Goal: Information Seeking & Learning: Find specific fact

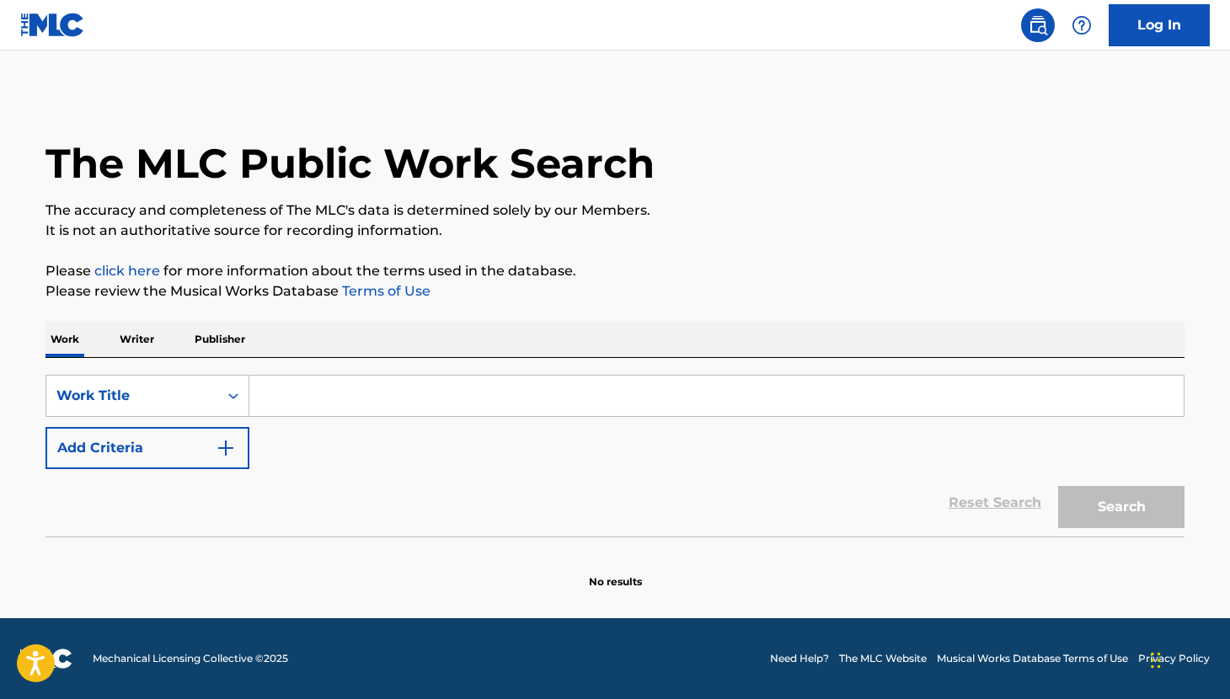
click at [404, 397] on input "Search Form" at bounding box center [716, 396] width 934 height 40
type input "C"
type input "Eggman"
click at [1099, 501] on button "Search" at bounding box center [1121, 507] width 126 height 42
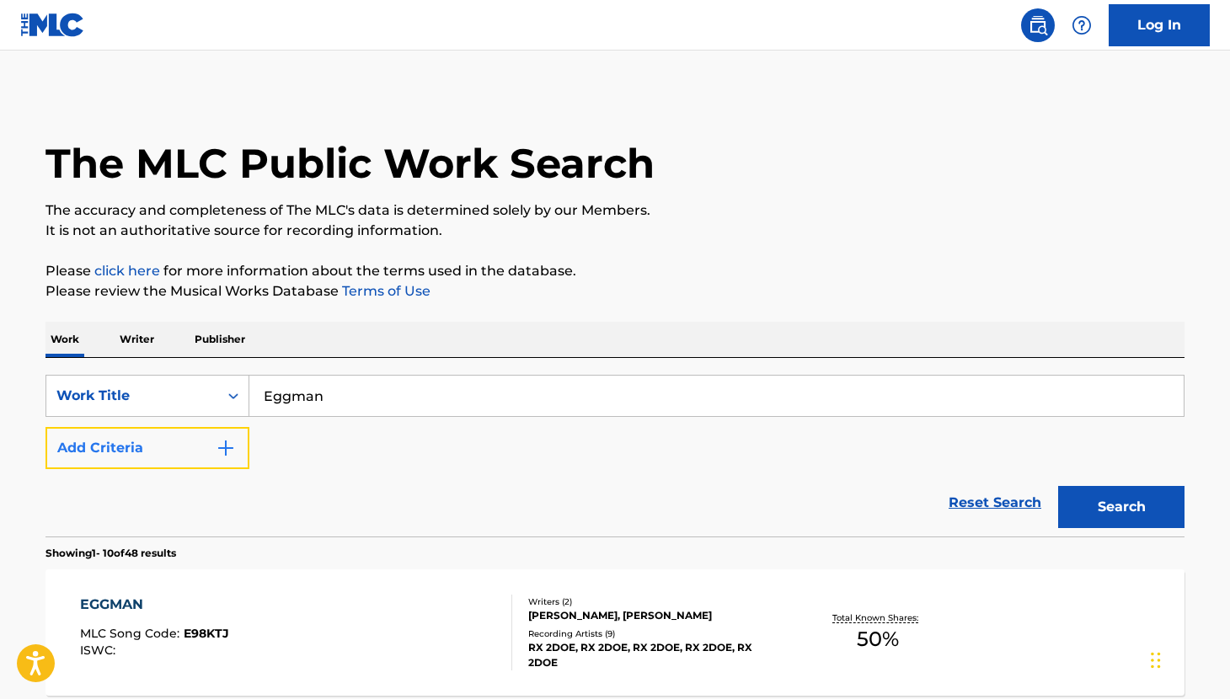
click at [240, 447] on button "Add Criteria" at bounding box center [147, 448] width 204 height 42
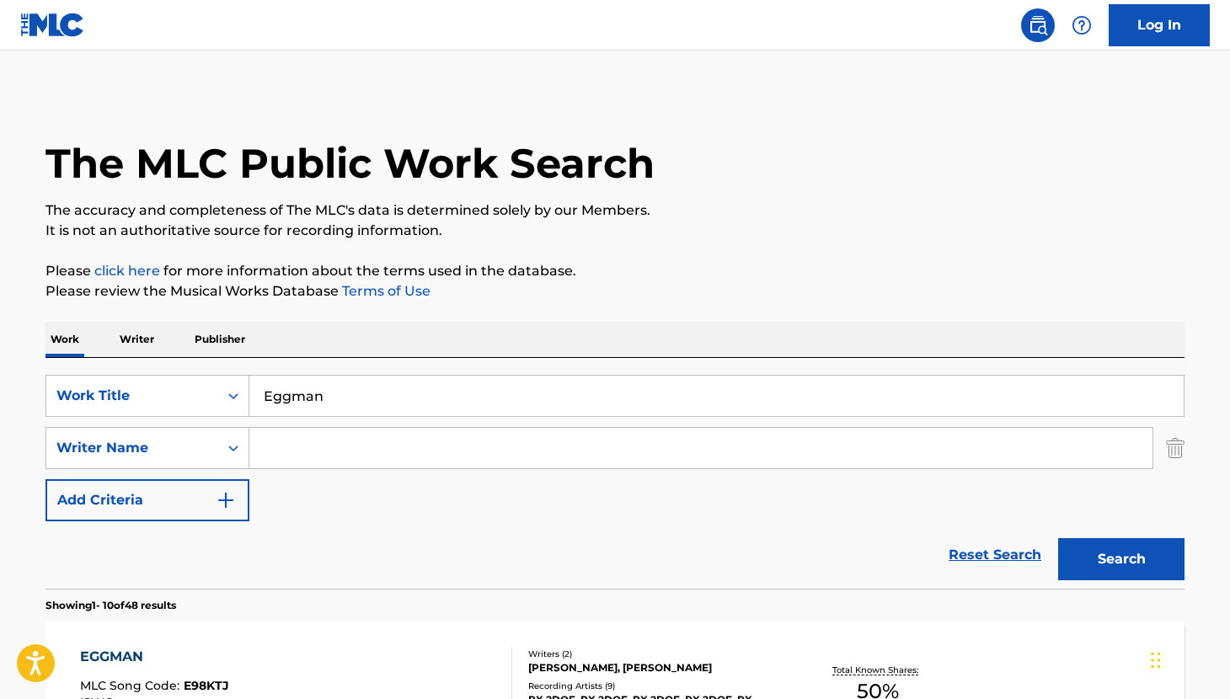
click at [329, 451] on input "Search Form" at bounding box center [700, 448] width 903 height 40
type input "Curtis"
click at [1058, 538] on button "Search" at bounding box center [1121, 559] width 126 height 42
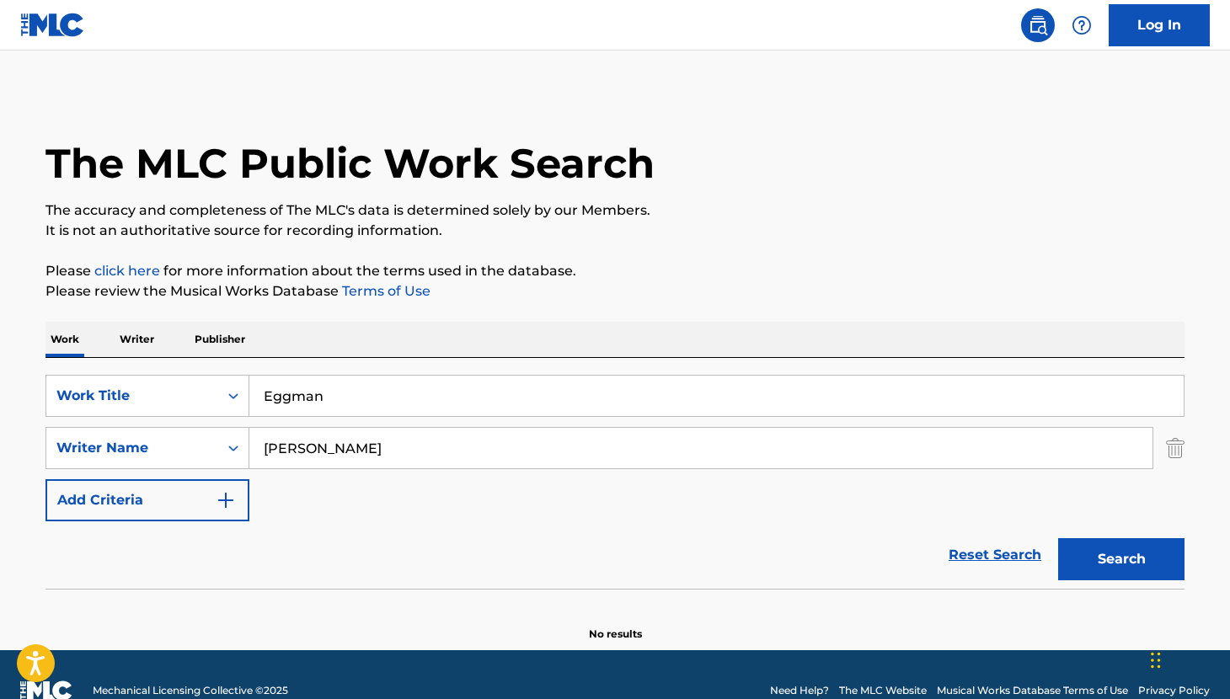
click at [293, 395] on input "Eggman" at bounding box center [716, 396] width 934 height 40
type input "Egg man"
click at [414, 444] on input "Curtis" at bounding box center [700, 448] width 903 height 40
type input "Adam"
click at [1058, 538] on button "Search" at bounding box center [1121, 559] width 126 height 42
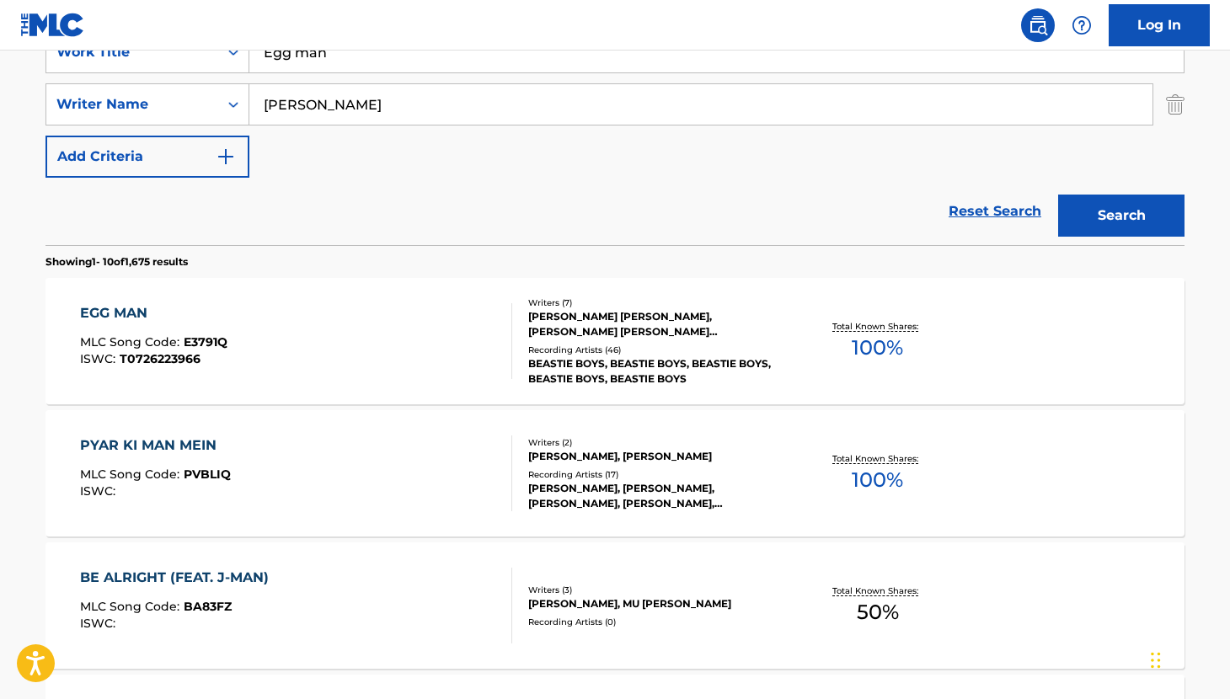
scroll to position [345, 0]
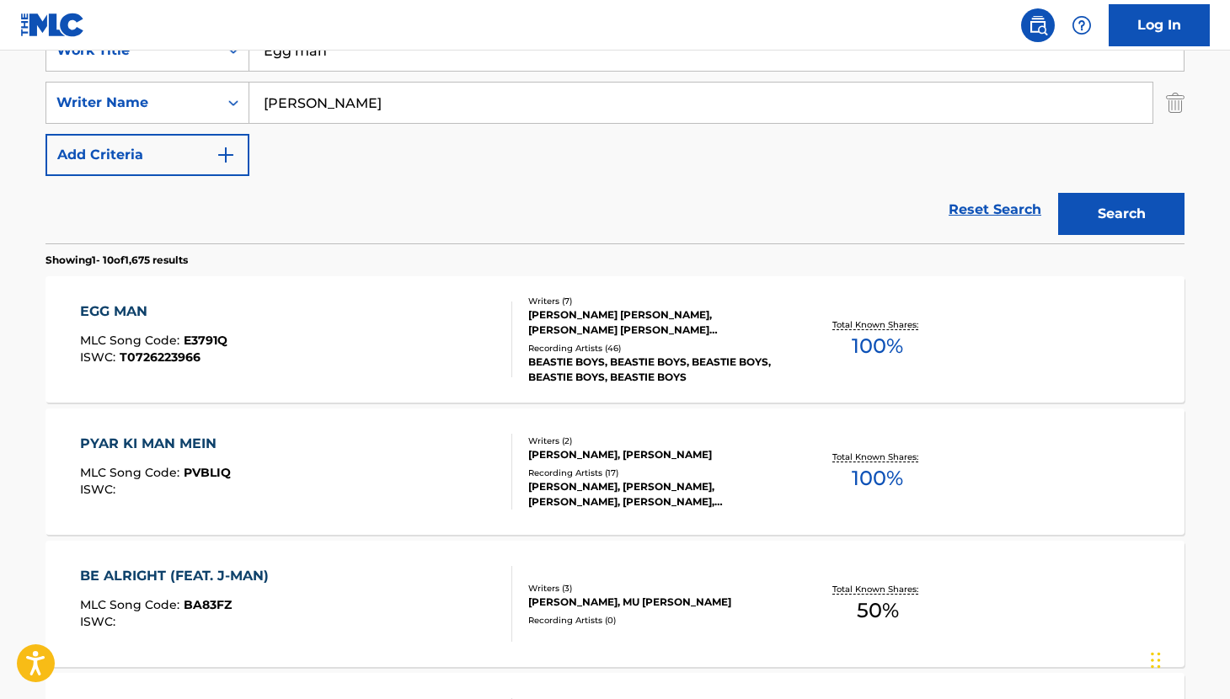
click at [637, 320] on div "ADAM NATHANIEL YAUCH, ADAM KEEFE HOROVITZ, MICHAEL S. SIMPSON, JOHN ROBERT KING…" at bounding box center [655, 322] width 254 height 30
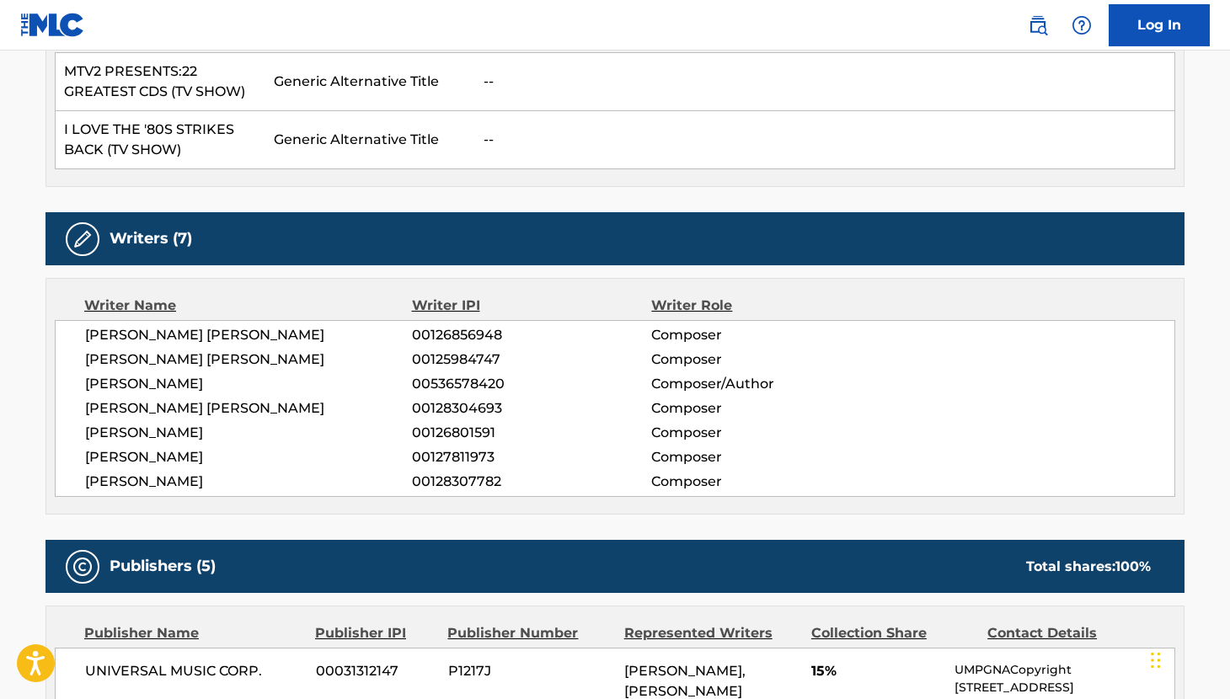
scroll to position [536, 0]
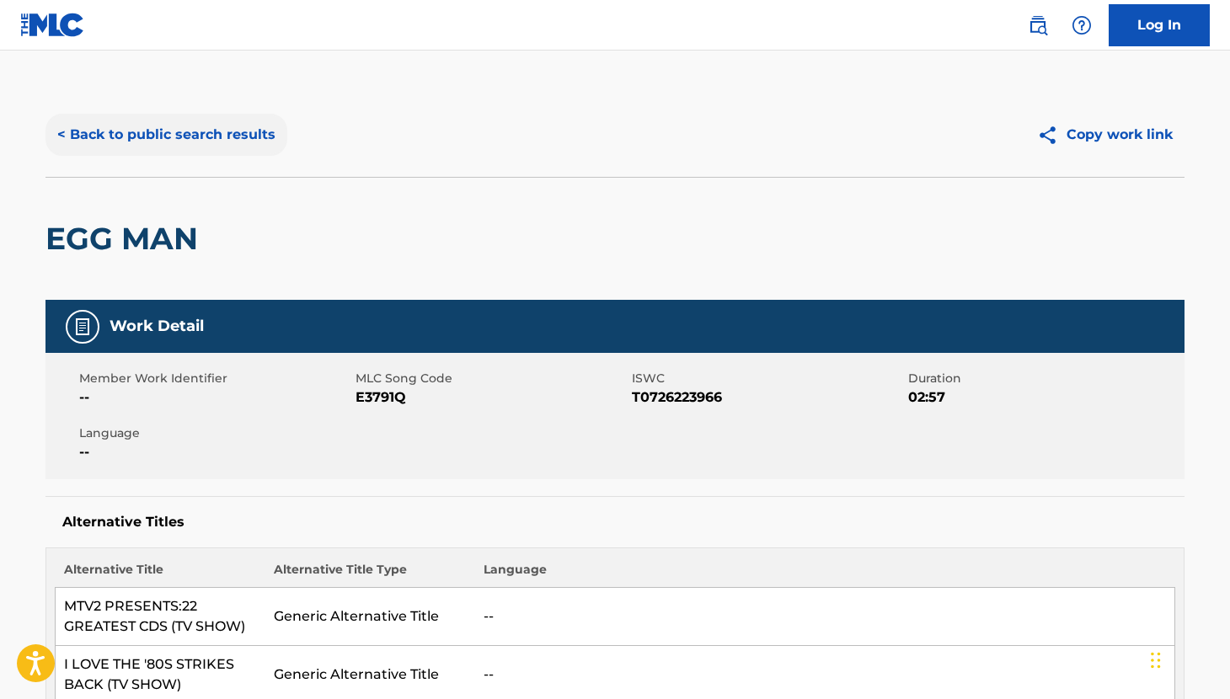
click at [126, 131] on button "< Back to public search results" at bounding box center [166, 135] width 242 height 42
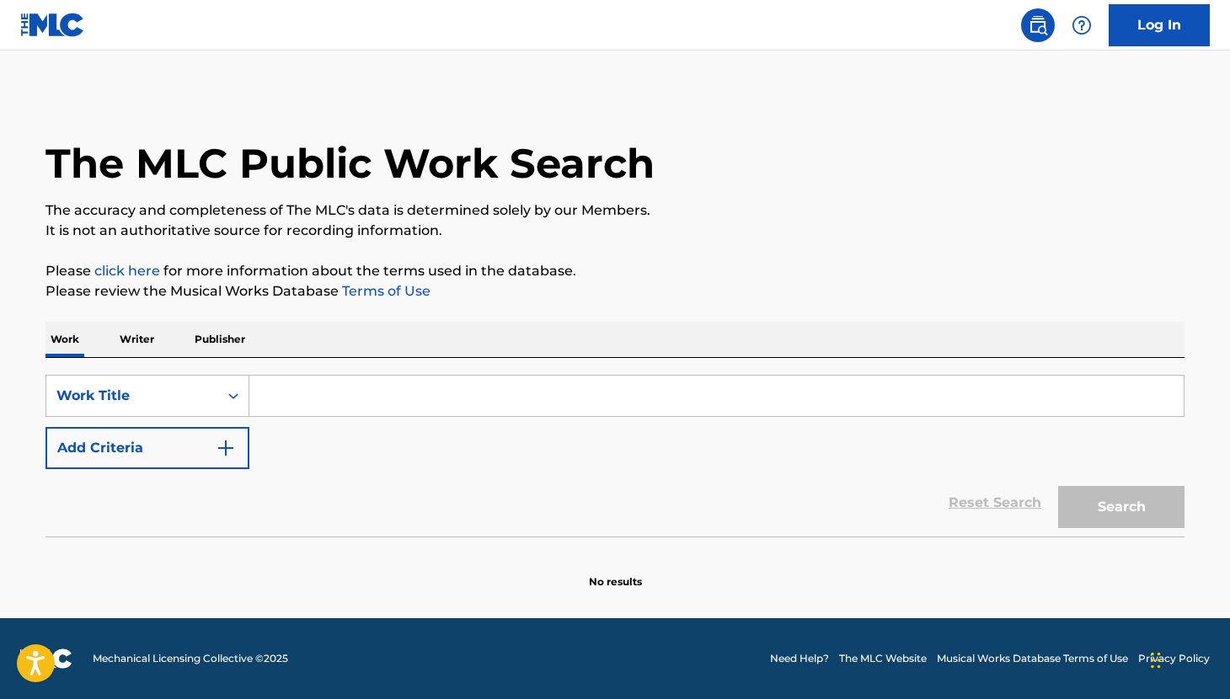
click at [290, 391] on input "Search Form" at bounding box center [716, 396] width 934 height 40
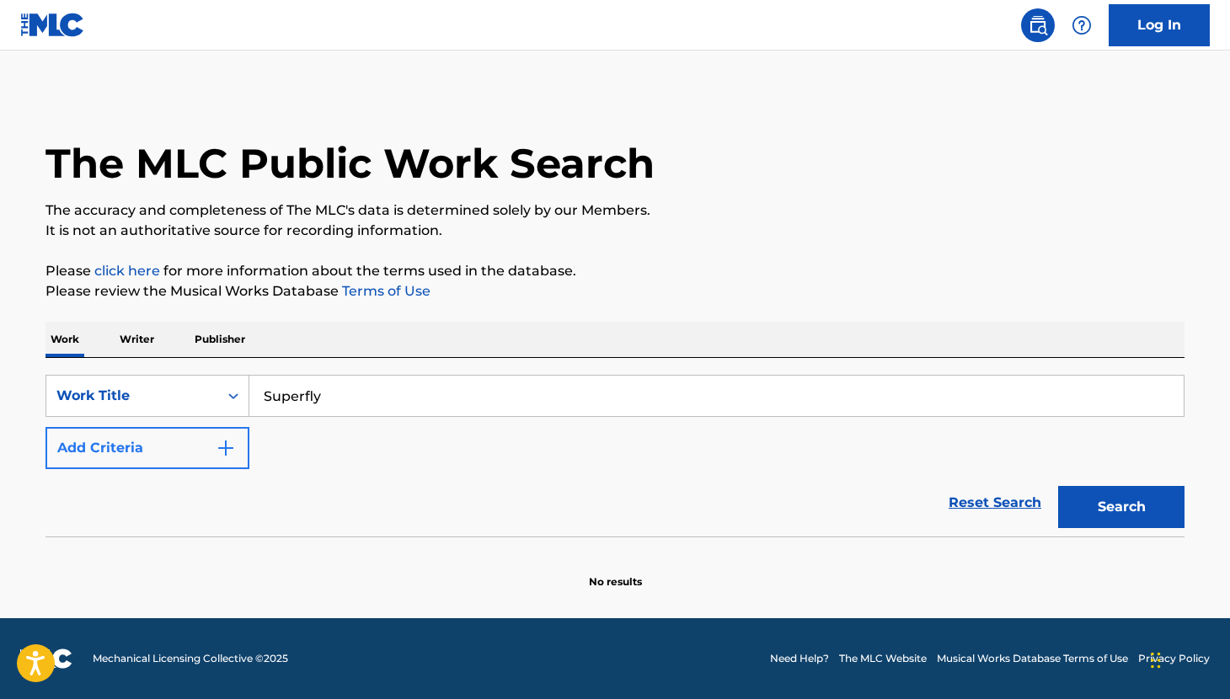
type input "Superfly"
click at [221, 435] on button "Add Criteria" at bounding box center [147, 448] width 204 height 42
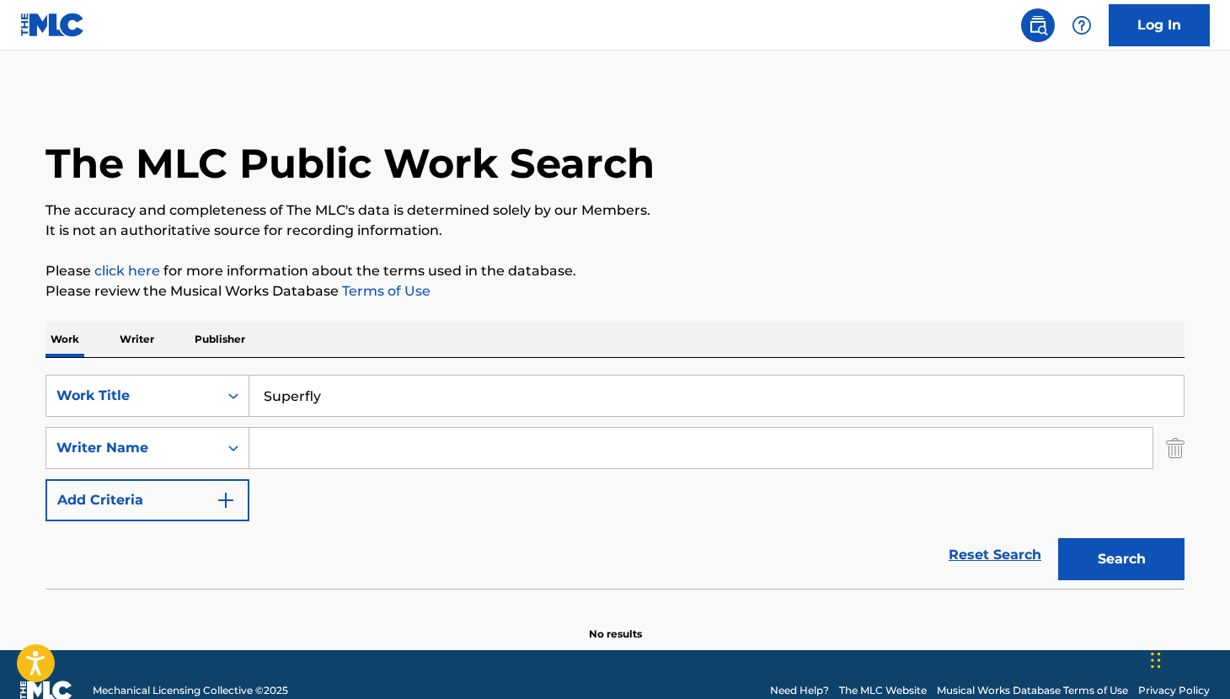
click at [332, 461] on input "Search Form" at bounding box center [700, 448] width 903 height 40
type input "Curtis"
click at [1102, 559] on button "Search" at bounding box center [1121, 559] width 126 height 42
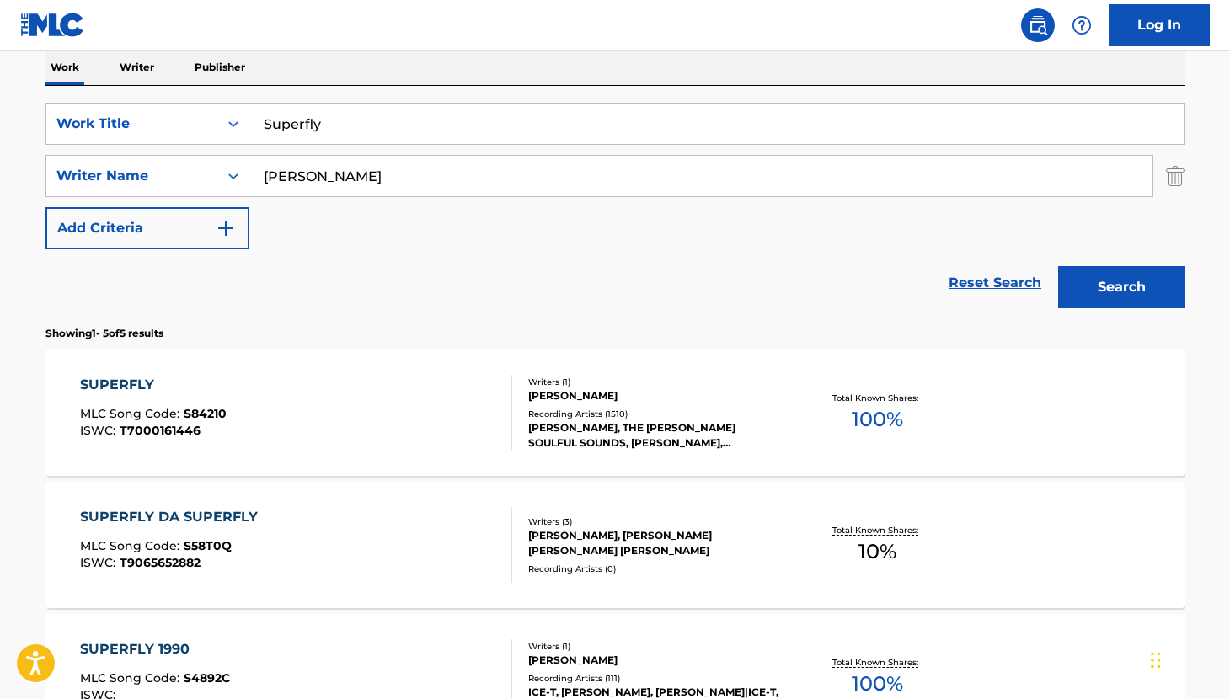
scroll to position [306, 0]
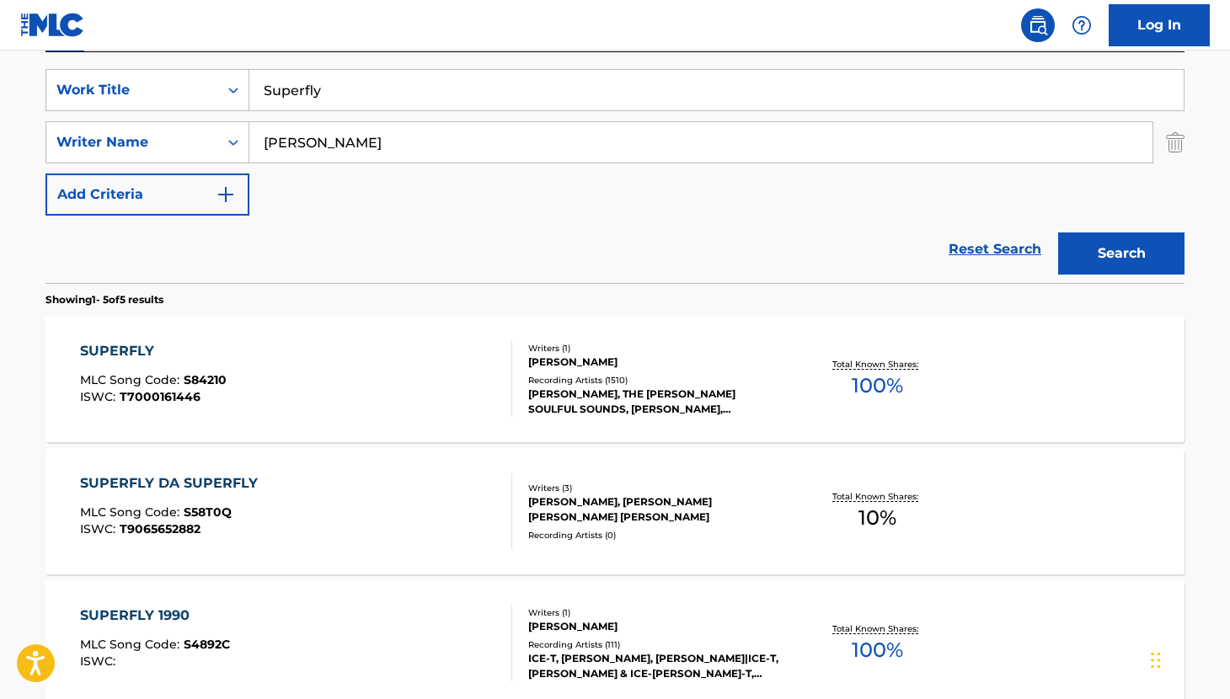
click at [612, 377] on div "Recording Artists ( 1510 )" at bounding box center [655, 380] width 254 height 13
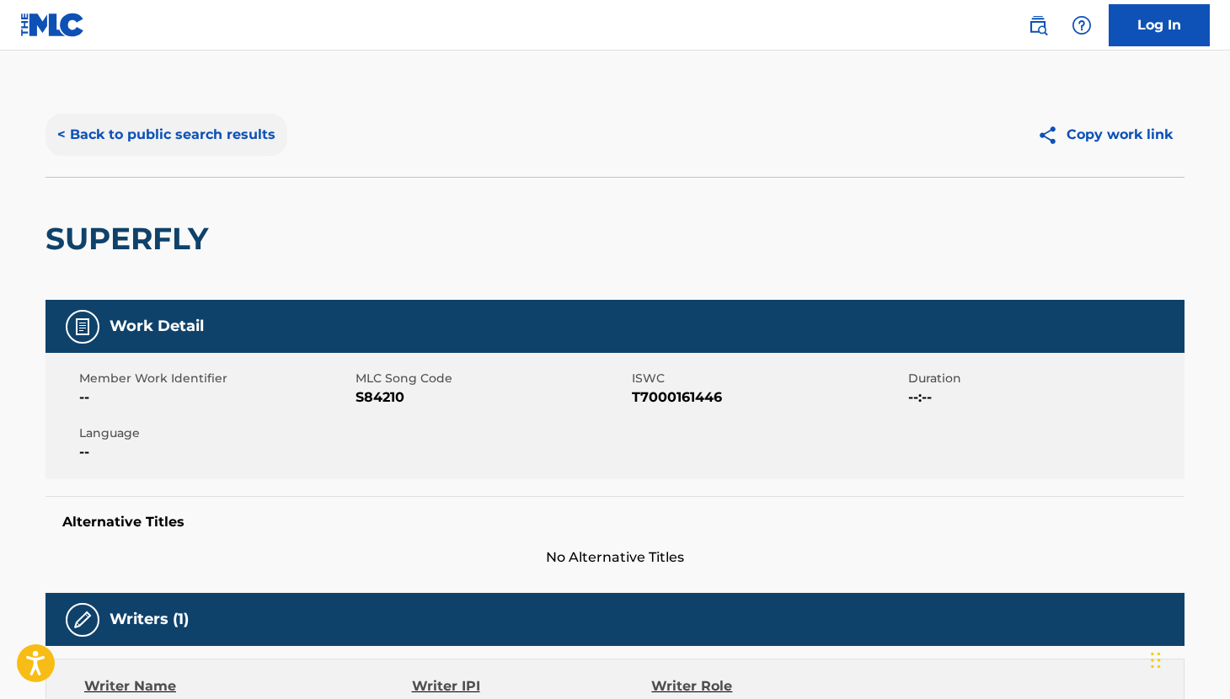
click at [152, 133] on button "< Back to public search results" at bounding box center [166, 135] width 242 height 42
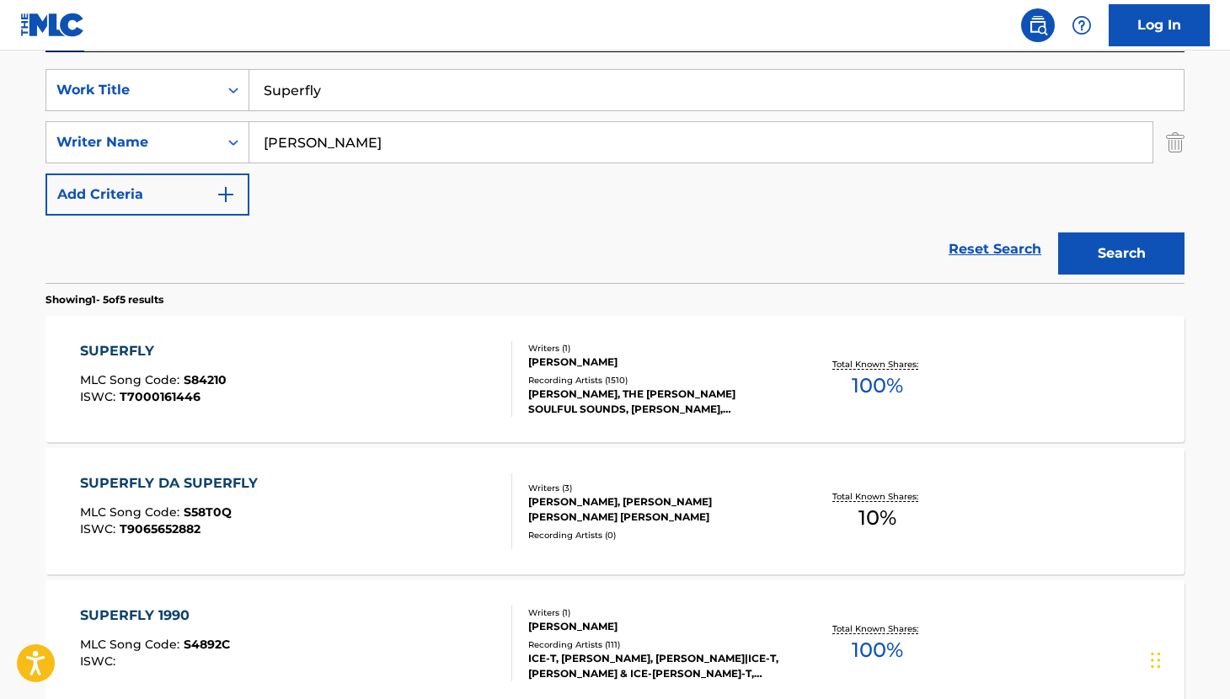
click at [348, 92] on input "Superfly" at bounding box center [716, 90] width 934 height 40
type input "S"
type input "Police and Theives"
click at [345, 144] on input "Curtis" at bounding box center [700, 142] width 903 height 40
type input "C"
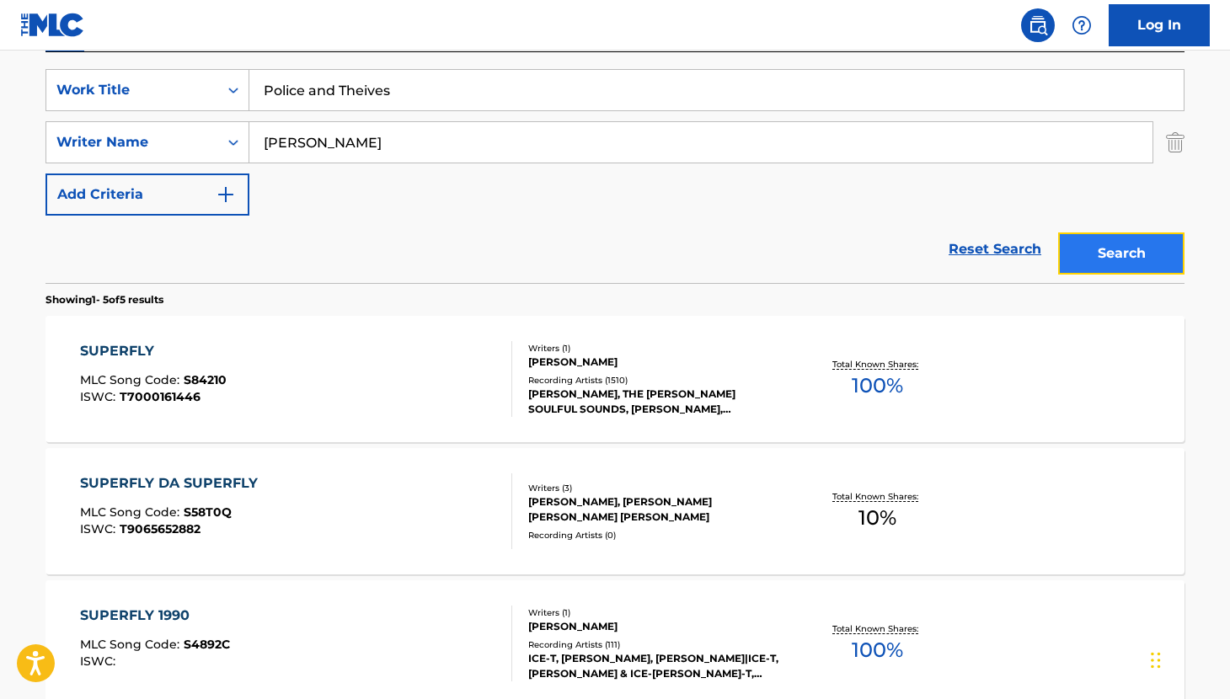
click at [1120, 247] on button "Search" at bounding box center [1121, 254] width 126 height 42
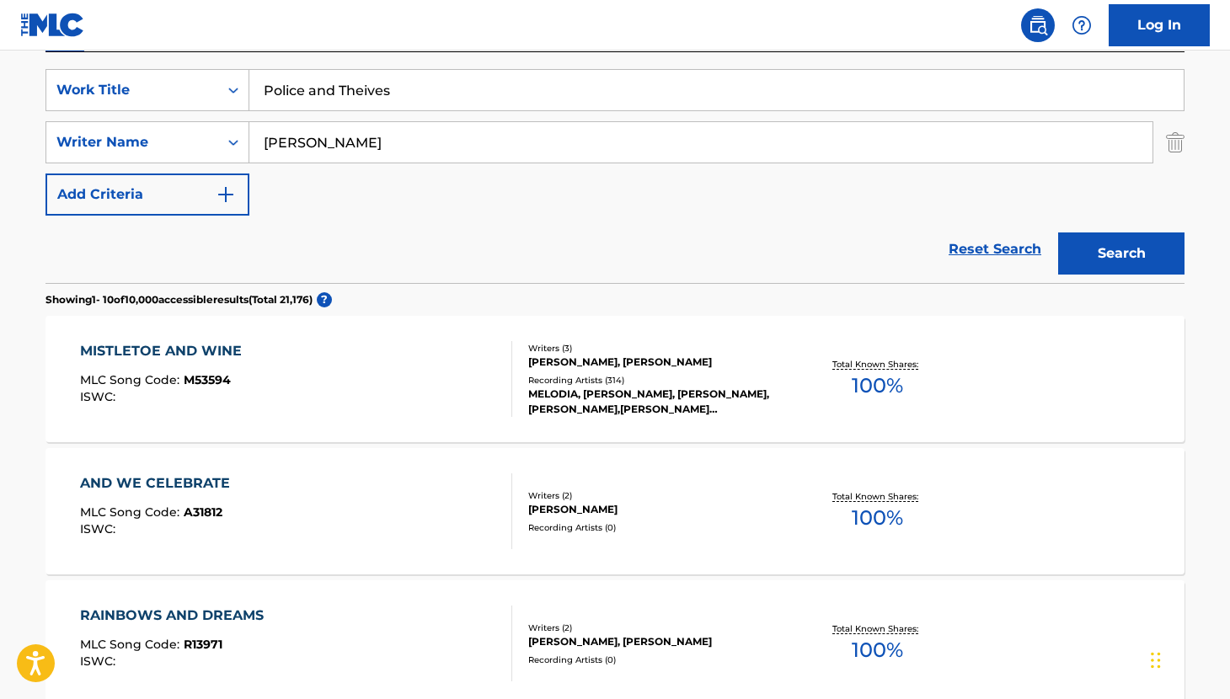
click at [349, 147] on input "Paul" at bounding box center [700, 142] width 903 height 40
type input "P"
type input "Murvin"
click at [1058, 233] on button "Search" at bounding box center [1121, 254] width 126 height 42
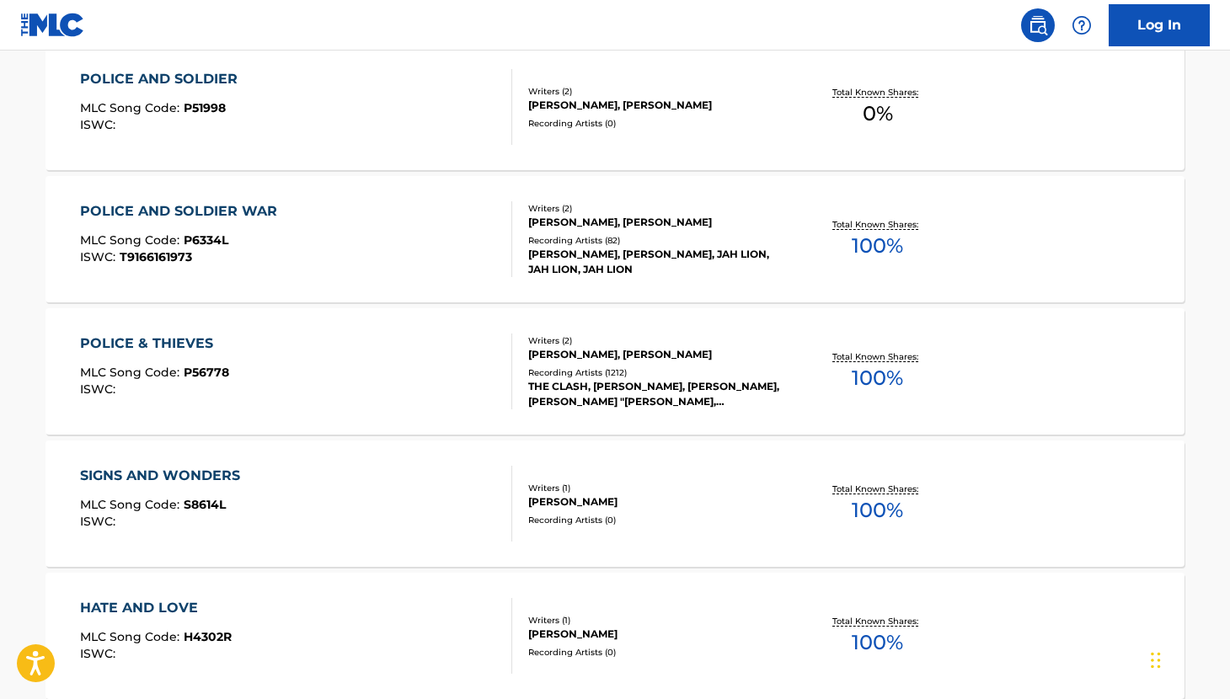
scroll to position [585, 0]
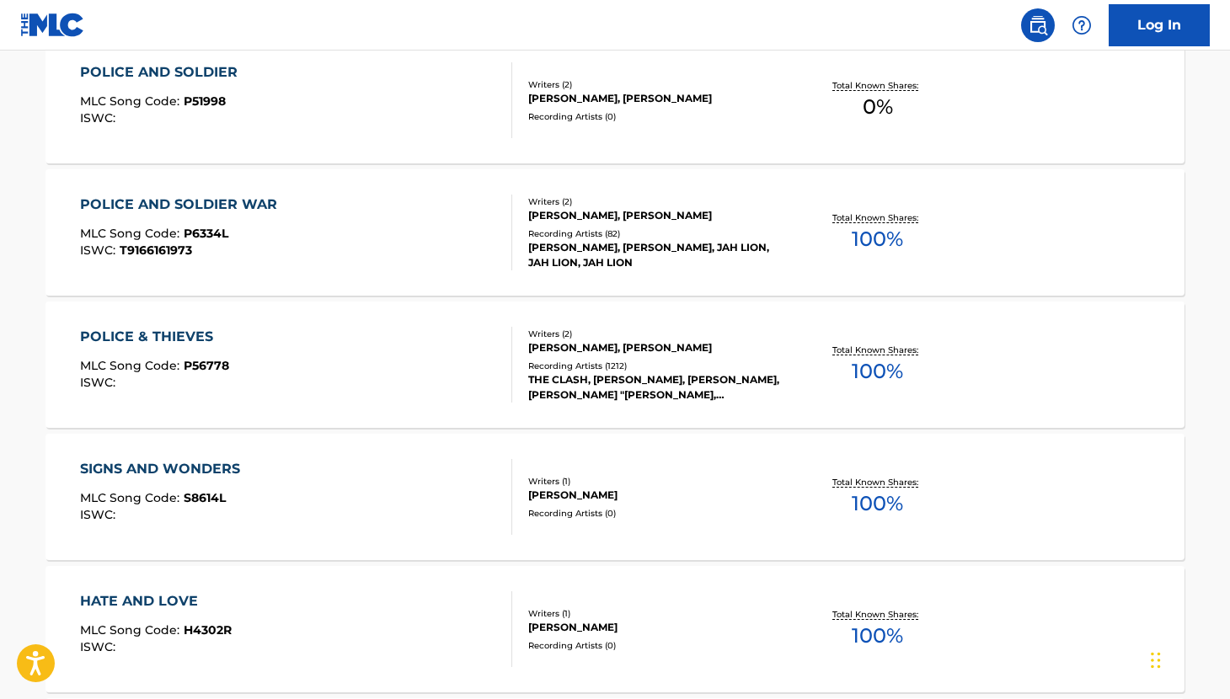
click at [195, 330] on div "POLICE & THIEVES" at bounding box center [154, 337] width 149 height 20
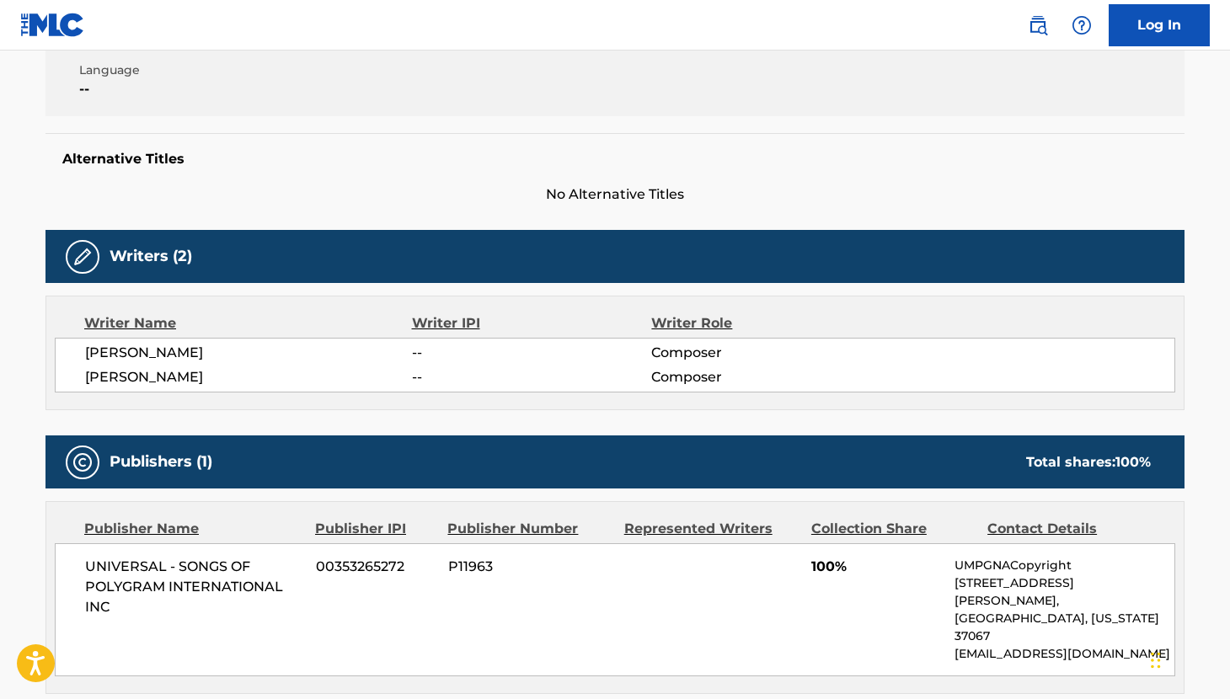
scroll to position [366, 0]
